Goal: Task Accomplishment & Management: Manage account settings

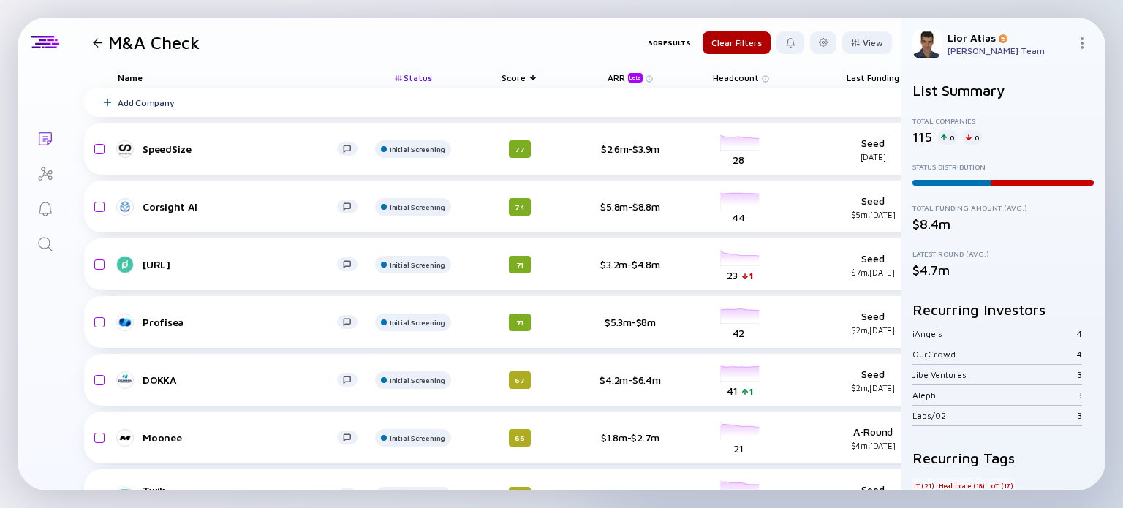
click at [425, 80] on span "Status" at bounding box center [418, 77] width 29 height 11
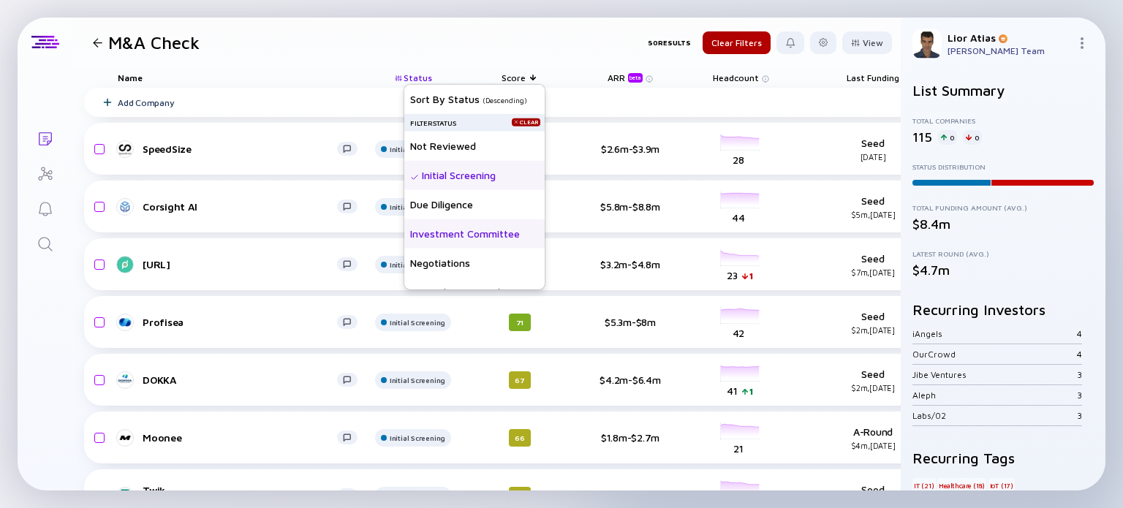
scroll to position [76, 0]
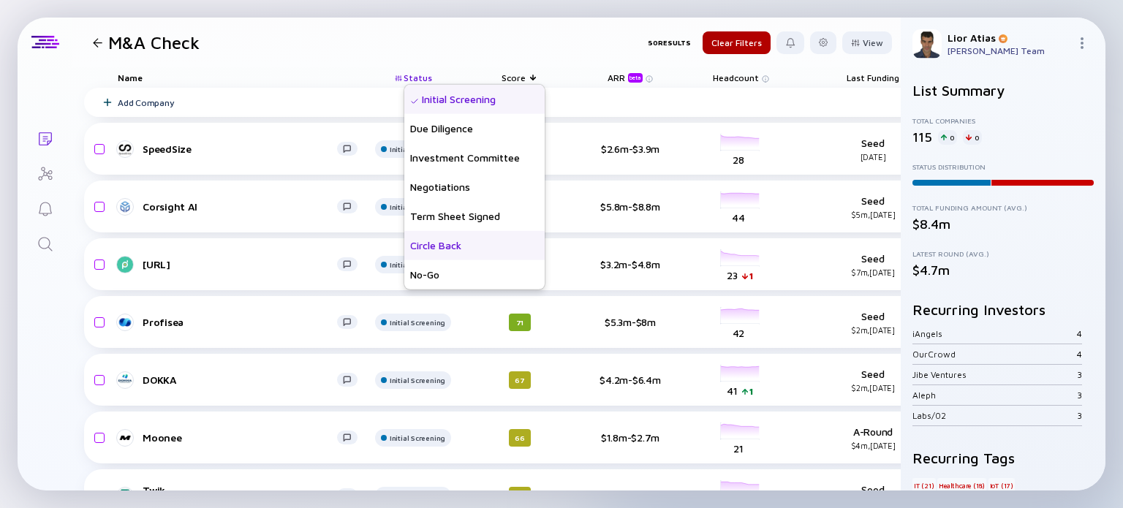
click at [457, 246] on div "Circle Back" at bounding box center [474, 244] width 140 height 29
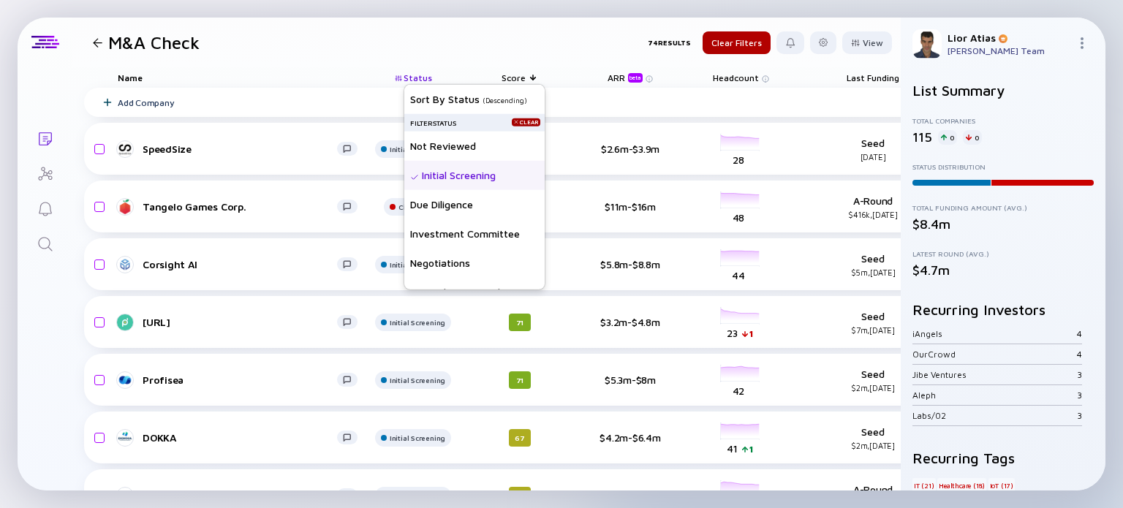
click at [415, 73] on span "Status" at bounding box center [418, 77] width 29 height 11
click at [458, 178] on div "Initial Screening" at bounding box center [474, 174] width 140 height 29
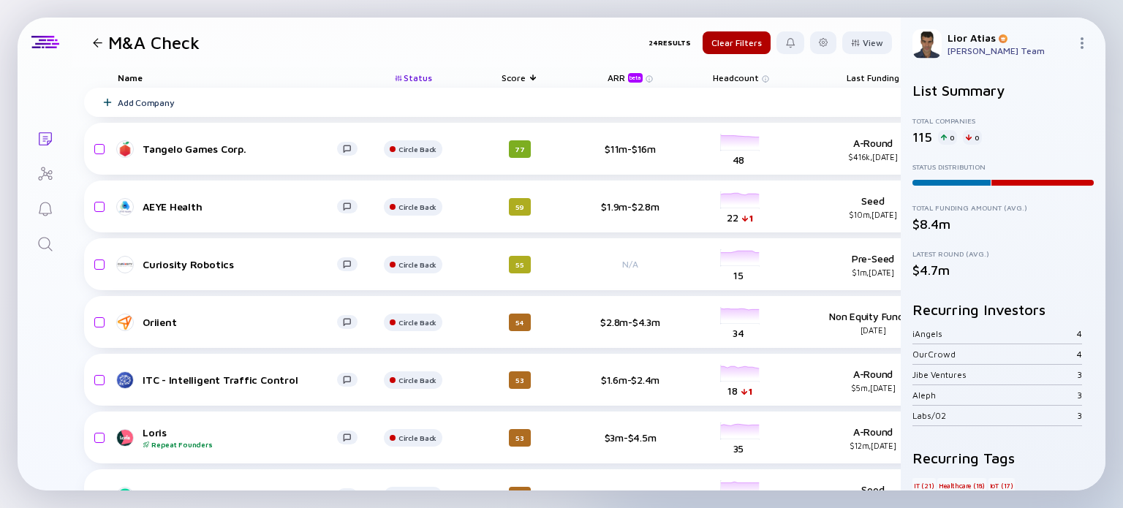
click at [341, 59] on header "M&A Check 24 Results Clear Filters View" at bounding box center [486, 43] width 828 height 50
click at [409, 80] on span "Status" at bounding box center [418, 77] width 29 height 11
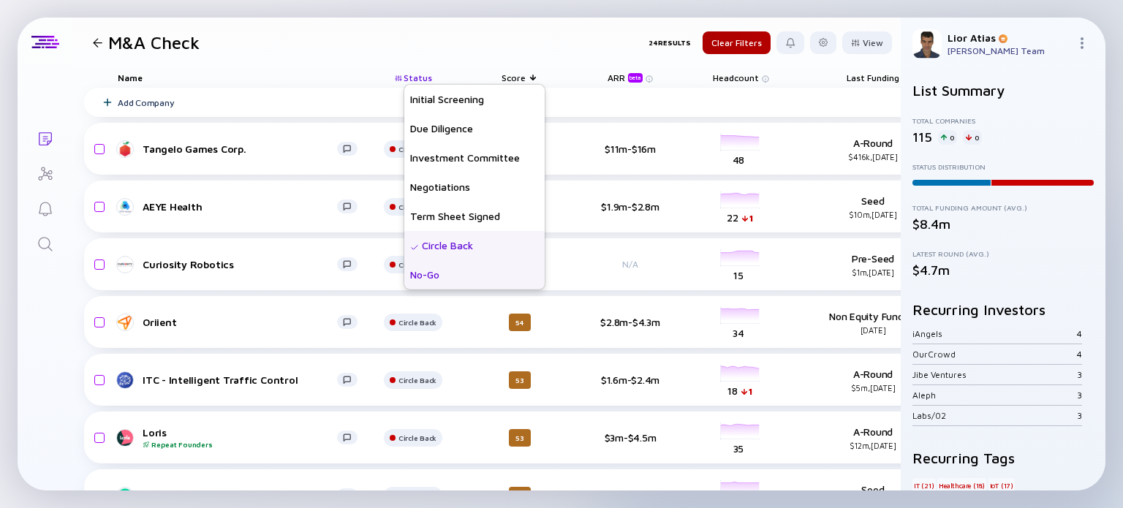
drag, startPoint x: 448, startPoint y: 245, endPoint x: 444, endPoint y: 273, distance: 28.0
click at [444, 273] on div "Sort by Status ( Descending ) Filter Status Clear Not Reviewed Initial Screenin…" at bounding box center [474, 148] width 140 height 281
click at [444, 273] on div "No-Go" at bounding box center [474, 274] width 140 height 29
click at [453, 249] on div "Circle Back" at bounding box center [474, 244] width 140 height 29
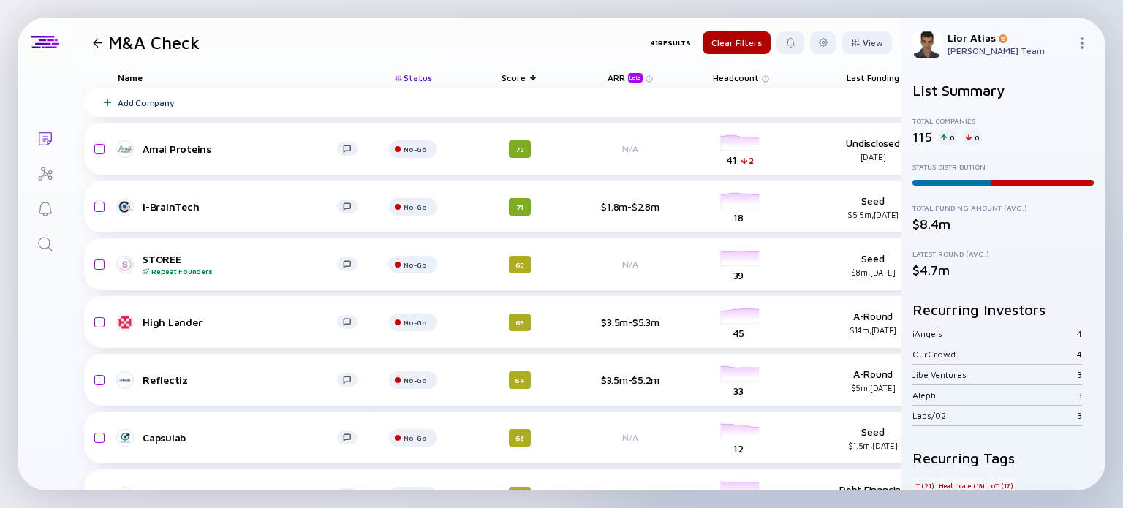
click at [374, 29] on header "M&A Check 41 Results Clear Filters View" at bounding box center [486, 43] width 828 height 50
click at [421, 75] on span "Status" at bounding box center [418, 77] width 29 height 11
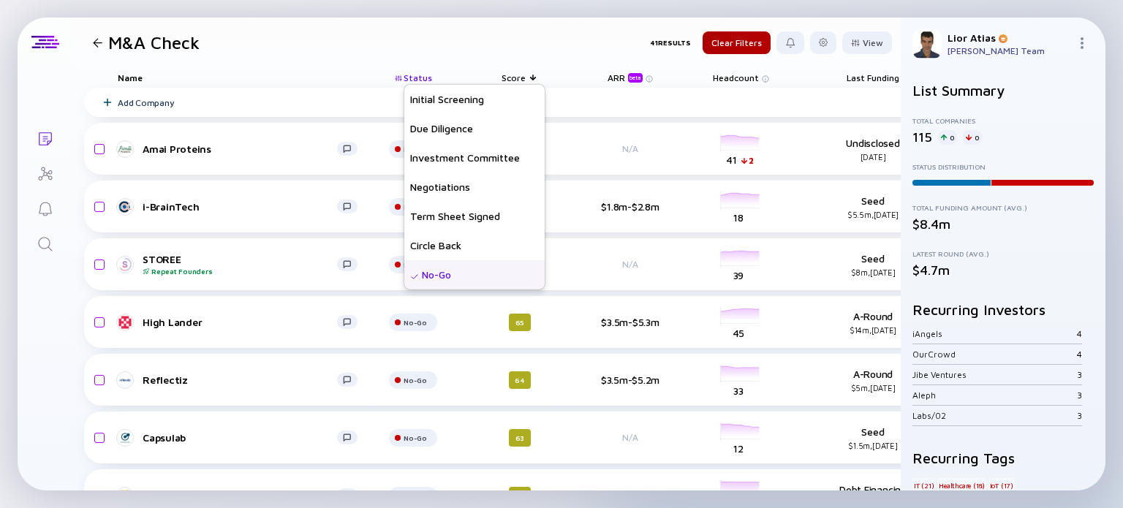
click at [344, 42] on header "M&A Check 41 Results Clear Filters View" at bounding box center [486, 43] width 828 height 50
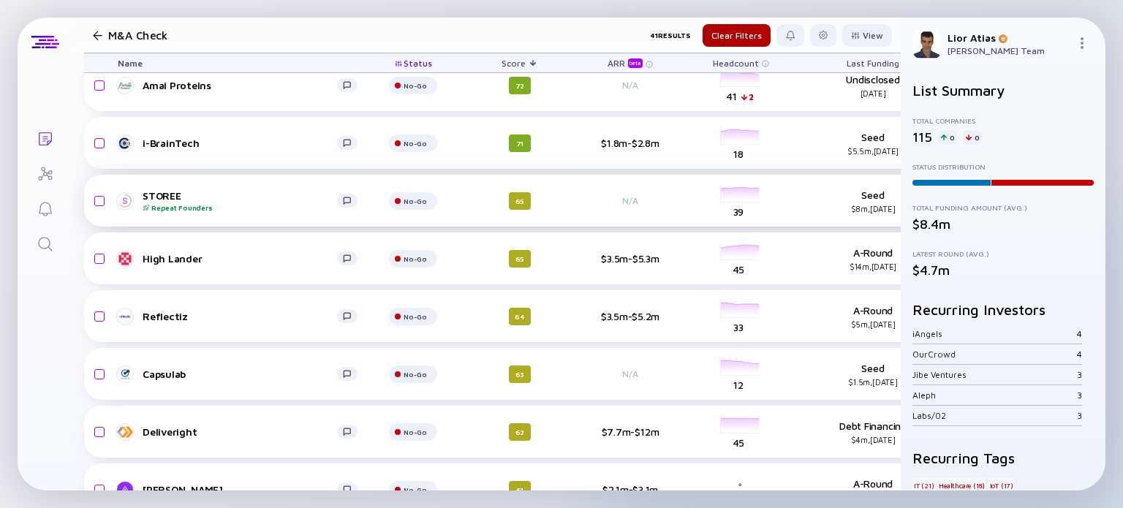
scroll to position [64, 0]
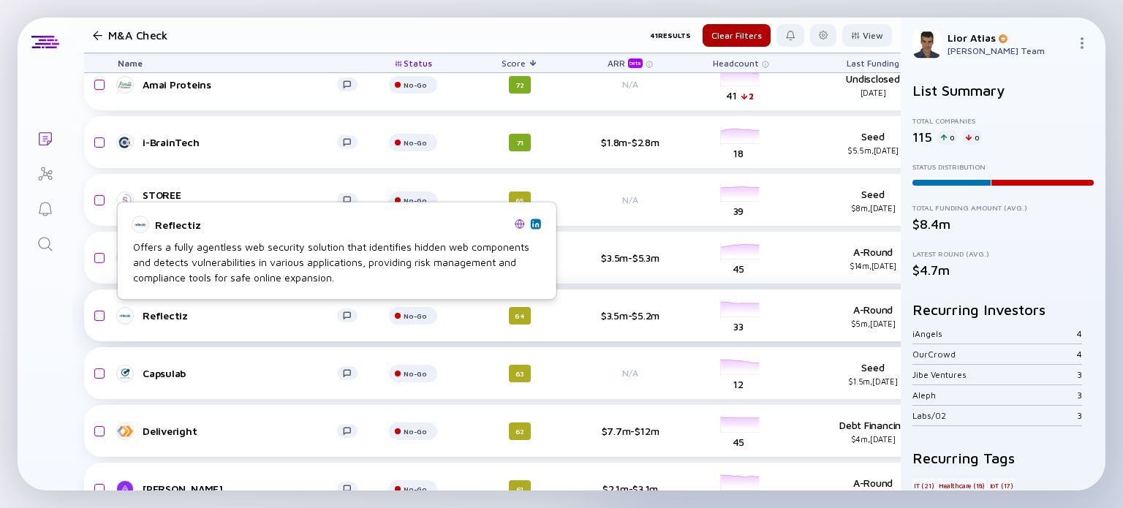
click at [171, 311] on div "Reflectiz" at bounding box center [240, 315] width 194 height 12
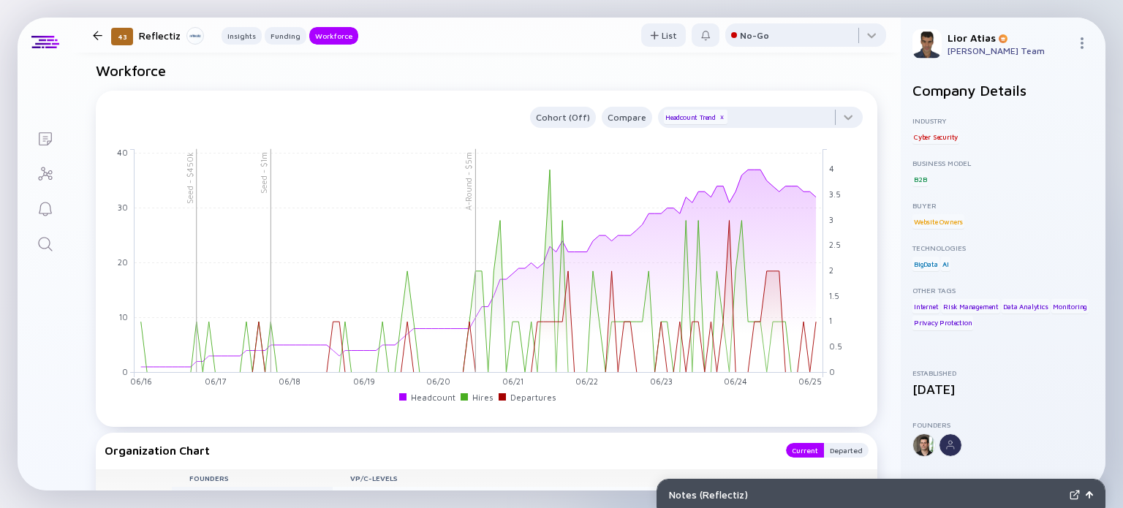
scroll to position [1181, 0]
click at [101, 38] on div at bounding box center [98, 36] width 10 height 10
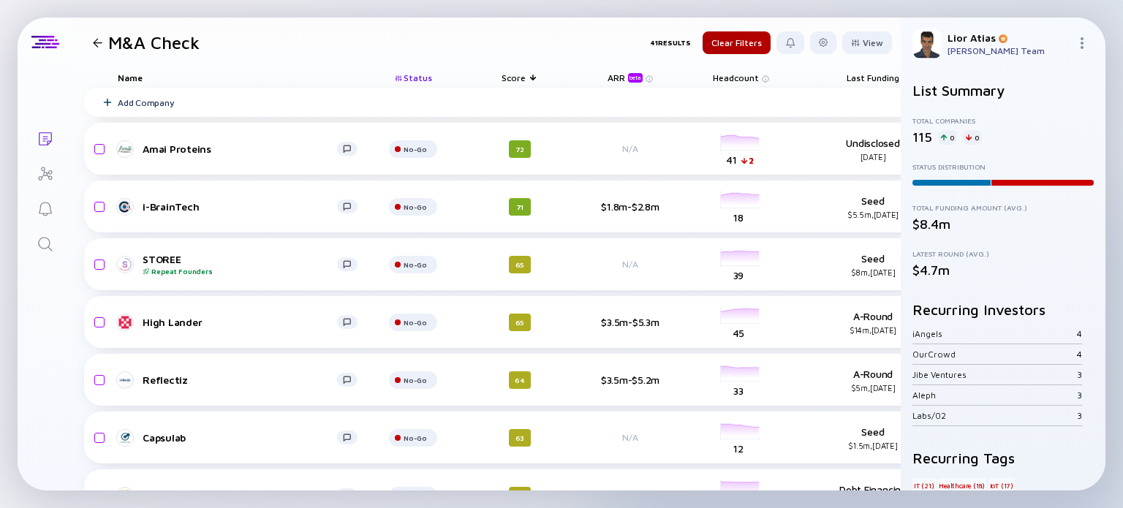
click at [399, 77] on div "Status" at bounding box center [413, 77] width 88 height 20
click at [419, 75] on span "Status" at bounding box center [418, 77] width 29 height 11
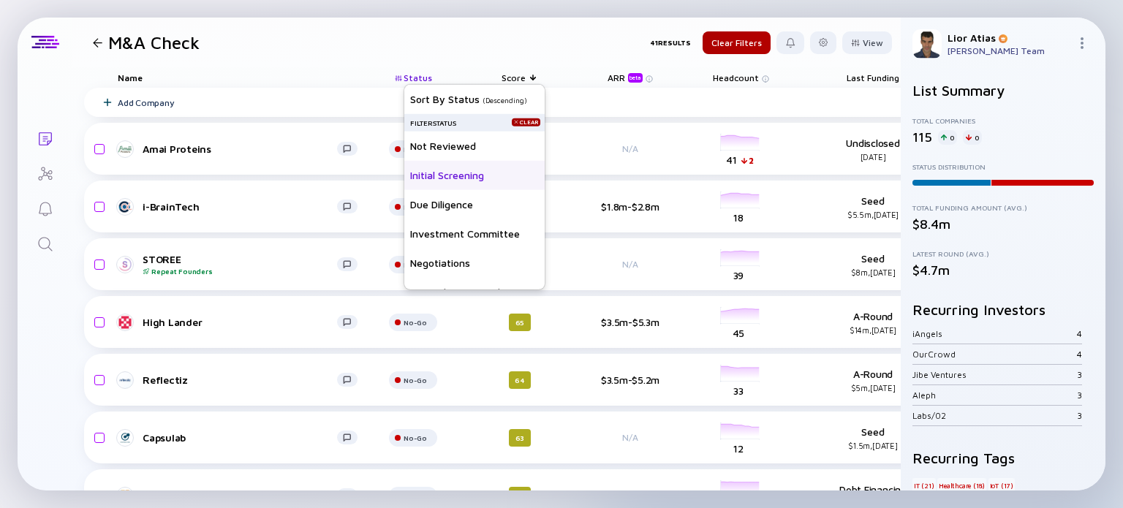
click at [462, 178] on div "Initial Screening" at bounding box center [474, 174] width 140 height 29
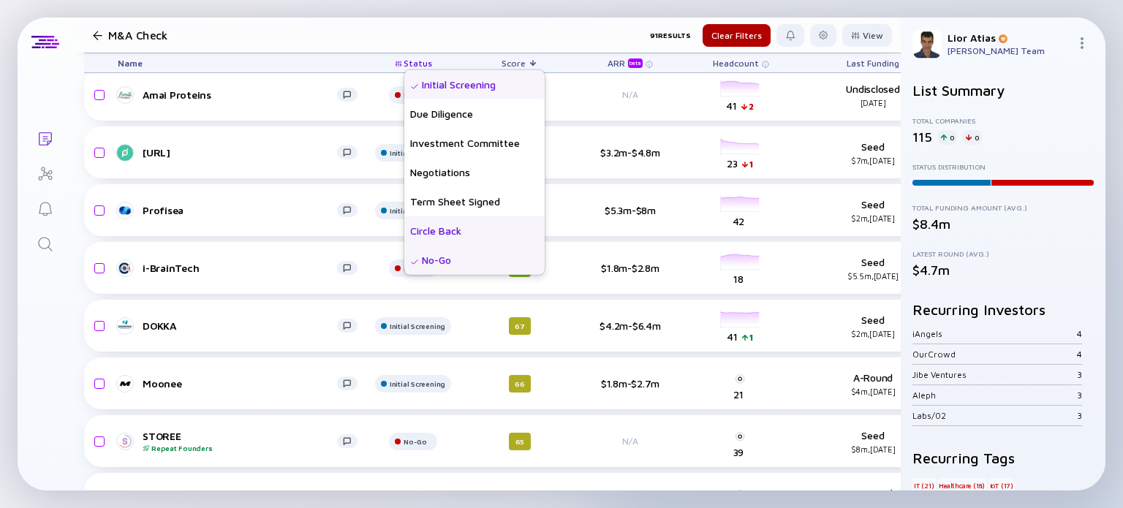
scroll to position [172, 0]
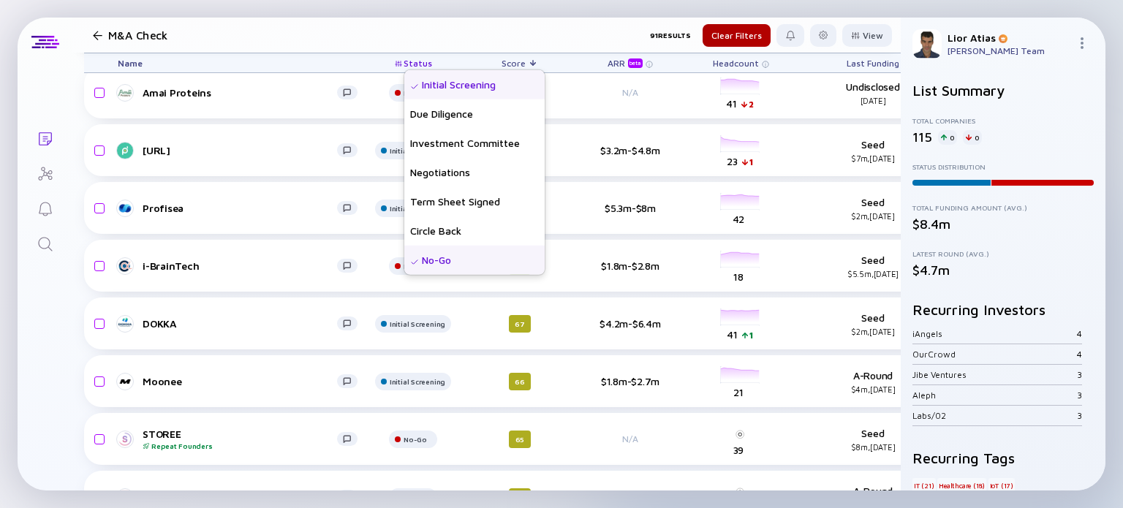
click at [471, 260] on div "No-Go" at bounding box center [474, 259] width 140 height 29
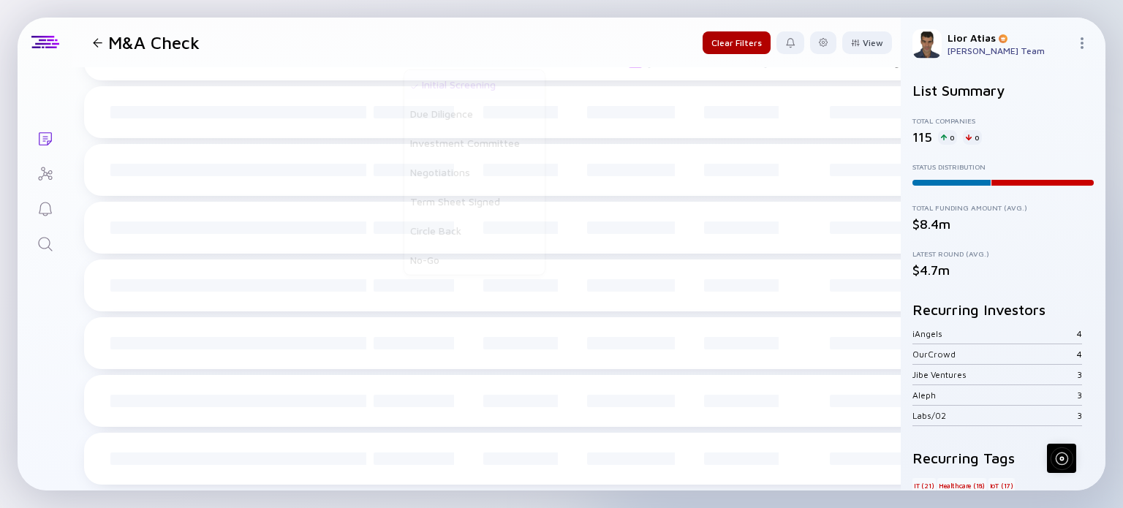
scroll to position [0, 0]
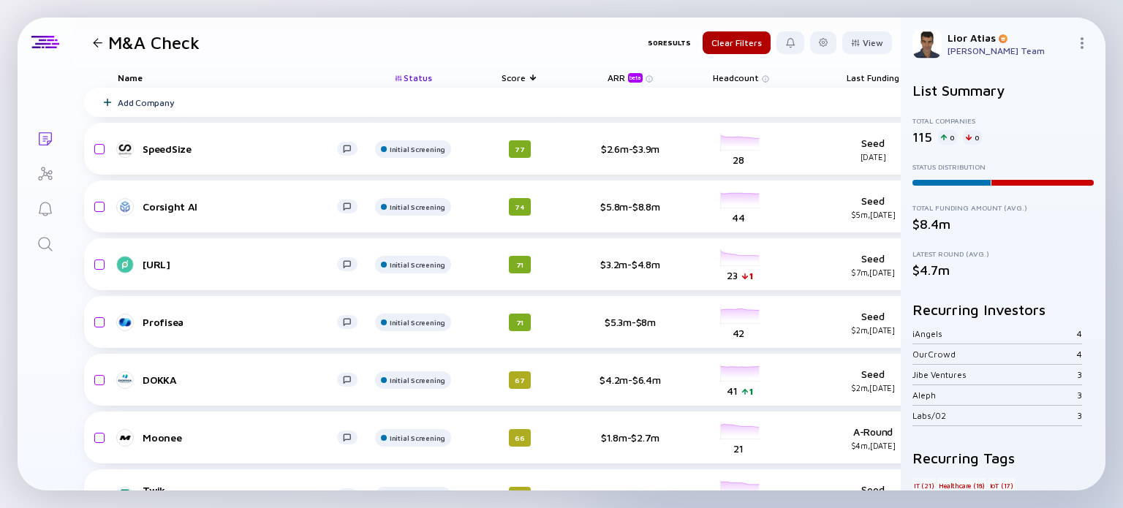
click at [351, 26] on header "M&A Check 50 Results Clear Filters View" at bounding box center [486, 43] width 828 height 50
click at [817, 46] on div at bounding box center [823, 42] width 26 height 23
click at [759, 69] on div "Export" at bounding box center [778, 72] width 91 height 29
